Goal: Task Accomplishment & Management: Use online tool/utility

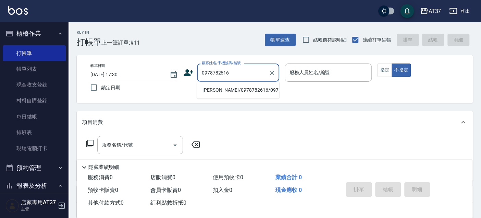
click at [243, 83] on ul "[PERSON_NAME]/0978782616/0978782616" at bounding box center [238, 90] width 82 height 17
click at [243, 85] on li "[PERSON_NAME]/0978782616/0978782616" at bounding box center [238, 89] width 82 height 11
type input "[PERSON_NAME]/0978782616/0978782616"
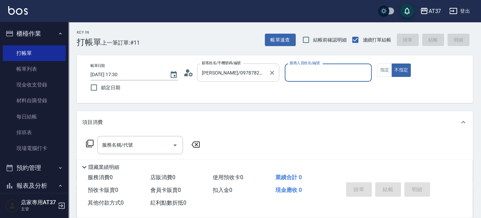
type input "[PERSON_NAME]-99"
click at [367, 72] on icon "Clear" at bounding box center [364, 72] width 7 height 7
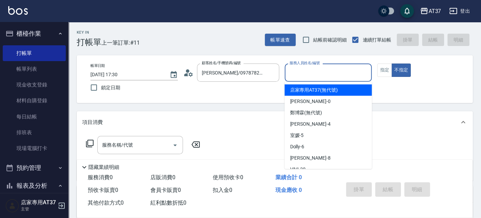
click at [312, 70] on input "服務人員姓名/編號" at bounding box center [328, 72] width 81 height 12
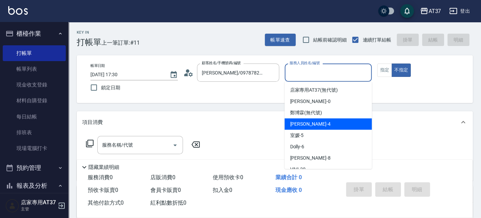
click at [310, 125] on div "[PERSON_NAME] -4" at bounding box center [327, 123] width 87 height 11
type input "[PERSON_NAME]-4"
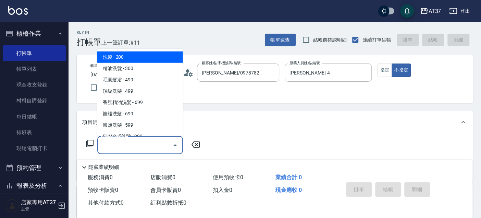
click at [160, 139] on input "服務名稱/代號" at bounding box center [134, 145] width 69 height 12
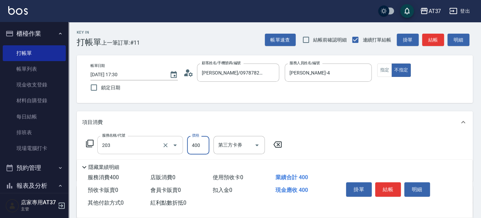
type input "B級洗+剪(203)"
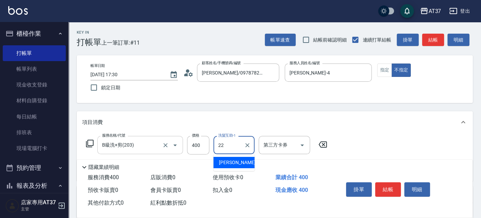
type input "[PERSON_NAME]-22"
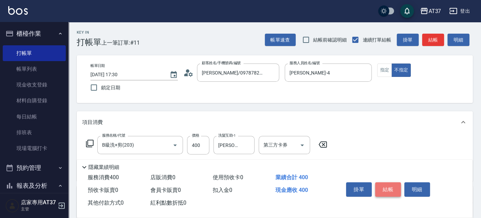
click at [390, 183] on button "結帳" at bounding box center [388, 189] width 26 height 14
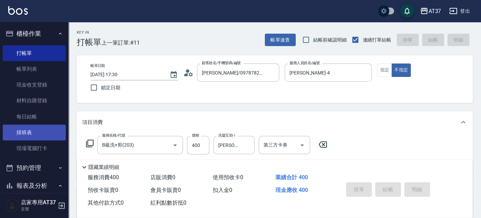
type input "[DATE] 18:14"
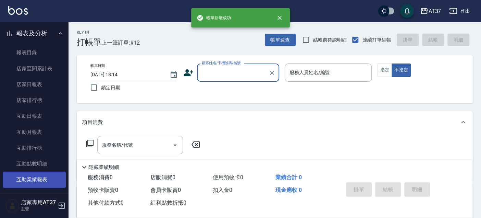
scroll to position [228, 0]
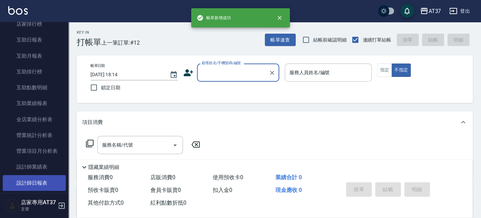
click at [42, 181] on link "設計師日報表" at bounding box center [34, 183] width 63 height 16
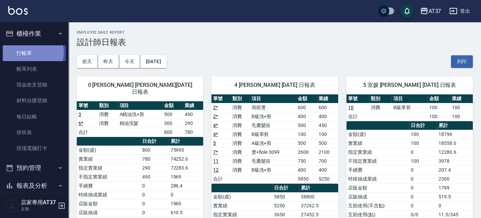
click at [25, 52] on link "打帳單" at bounding box center [34, 53] width 63 height 16
